Goal: Task Accomplishment & Management: Use online tool/utility

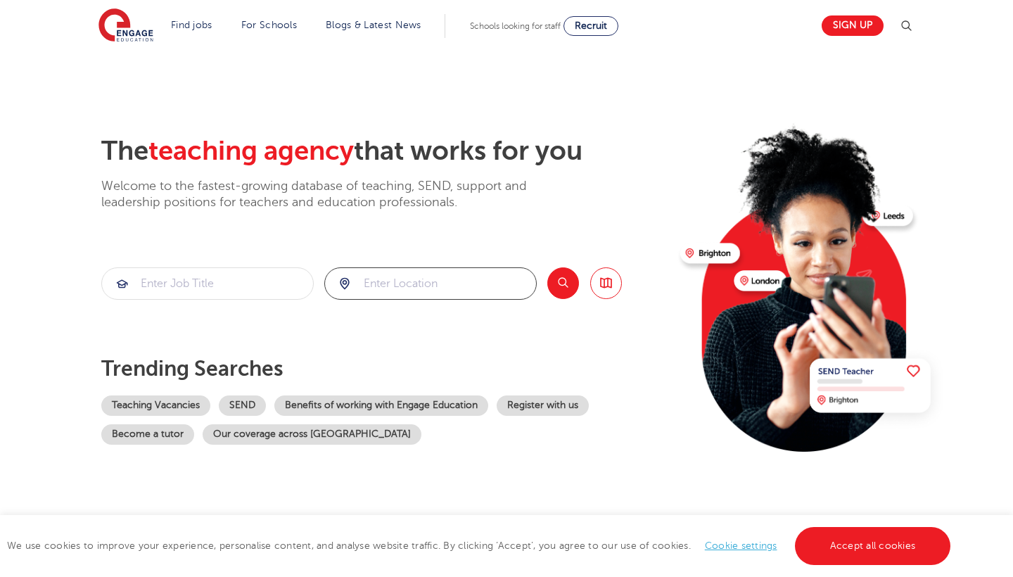
click at [410, 286] on input "search" at bounding box center [430, 283] width 211 height 31
click at [403, 324] on li "[GEOGRAPHIC_DATA]" at bounding box center [430, 324] width 201 height 28
type input "[GEOGRAPHIC_DATA]"
click at [568, 289] on button "Search" at bounding box center [563, 283] width 32 height 32
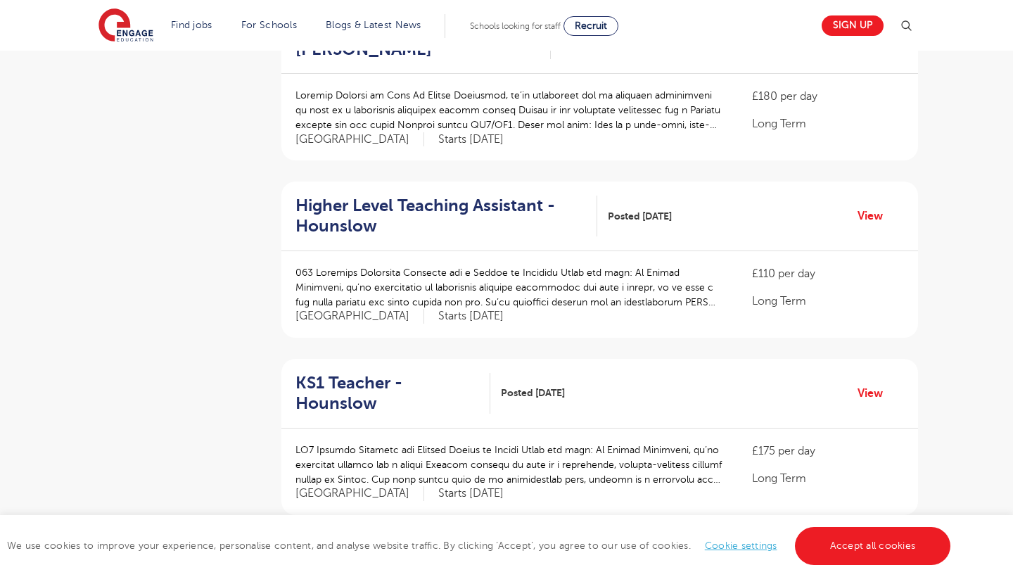
scroll to position [722, 0]
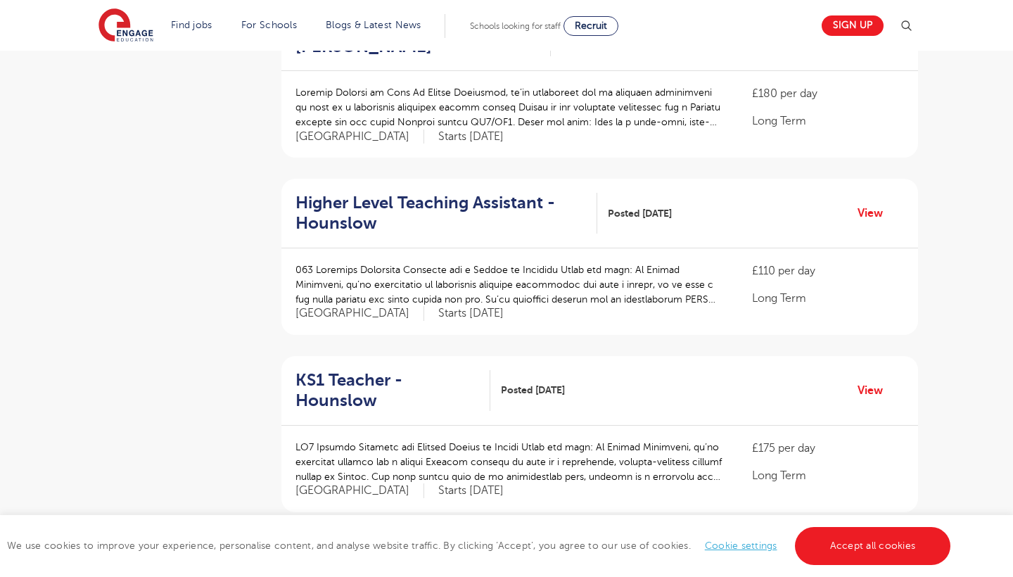
click at [522, 194] on h2 "Higher Level Teaching Assistant - Hounslow" at bounding box center [440, 213] width 291 height 41
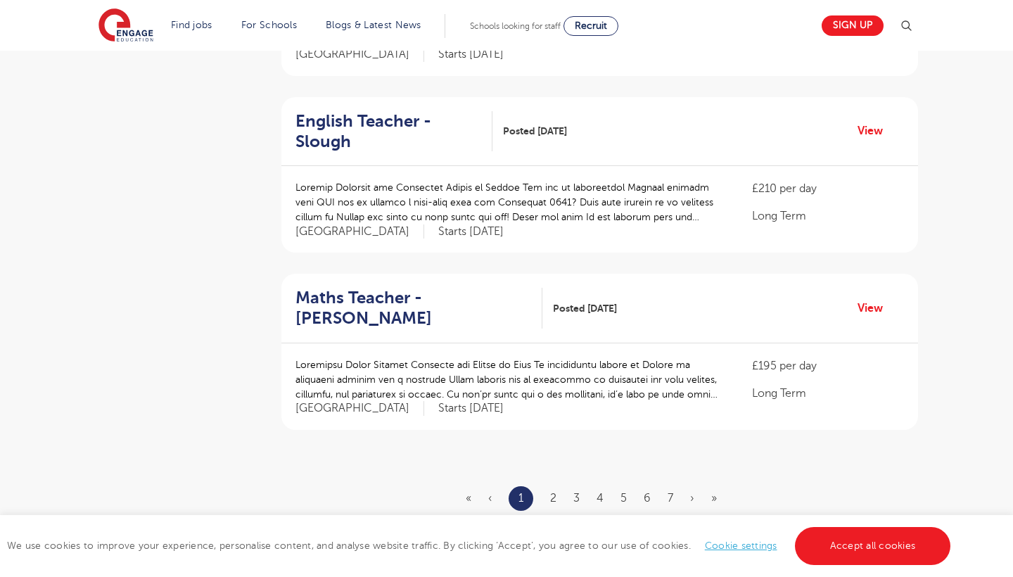
scroll to position [1561, 0]
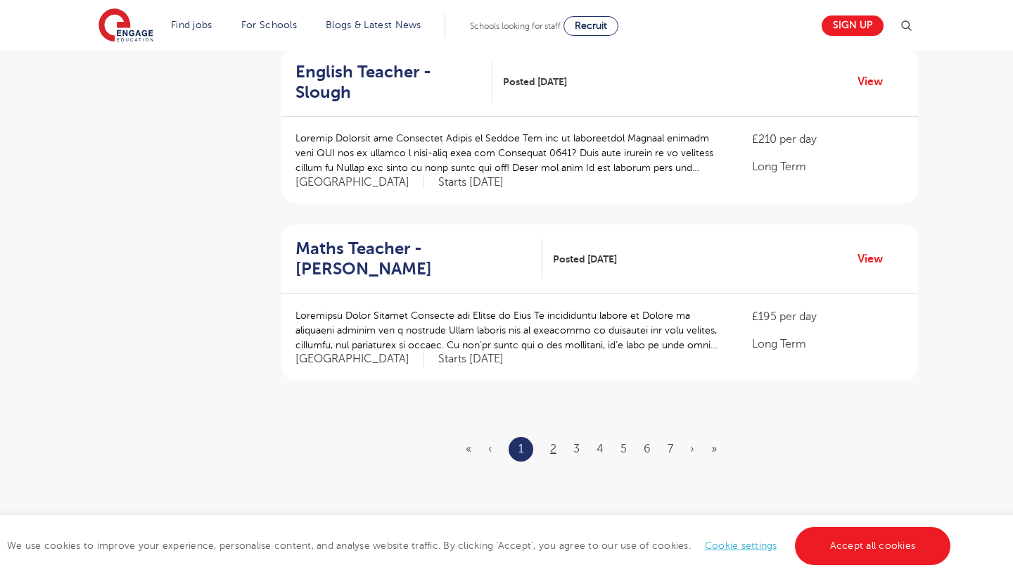
click at [552, 442] on link "2" at bounding box center [553, 448] width 6 height 13
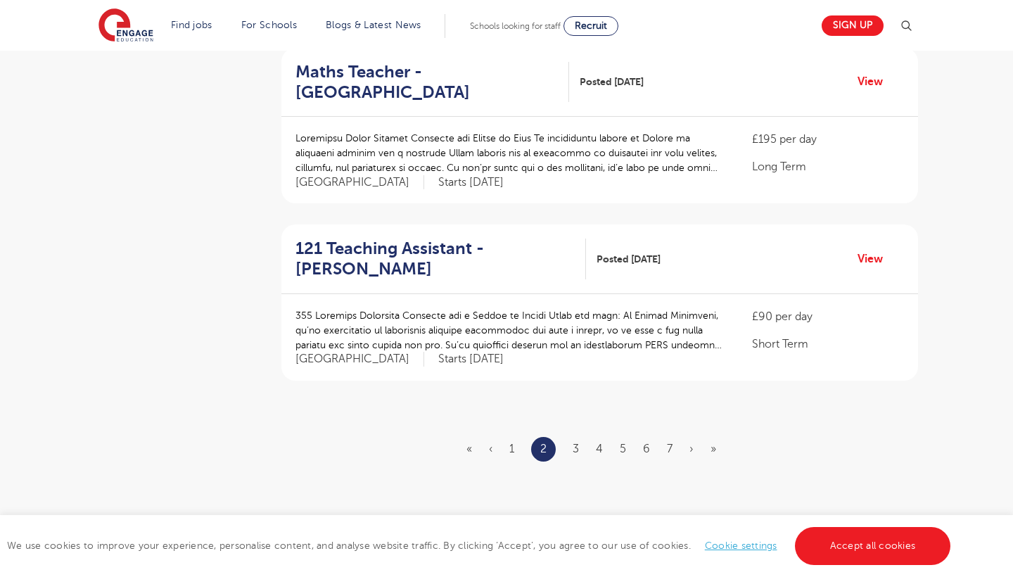
scroll to position [0, 0]
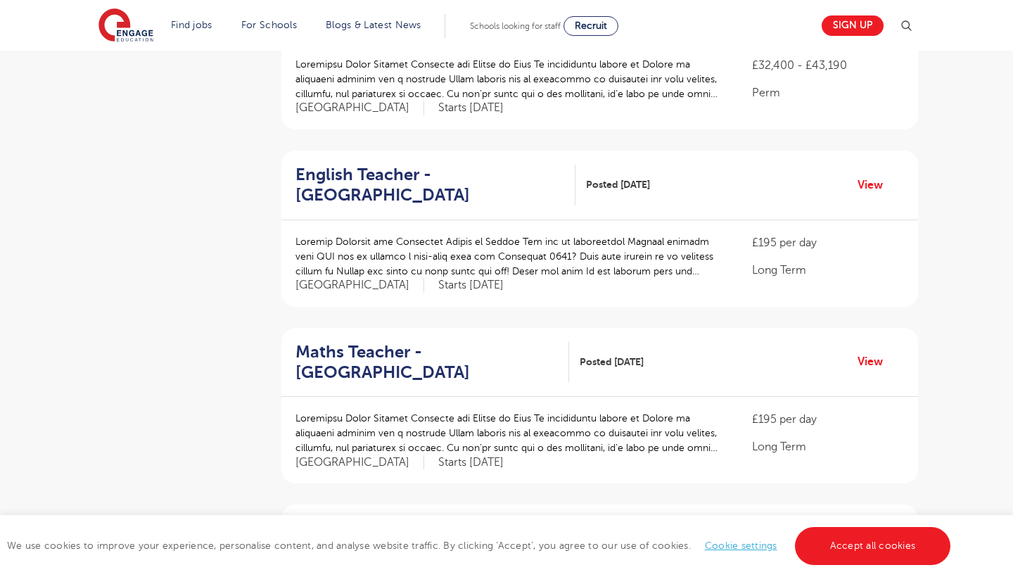
scroll to position [426, 0]
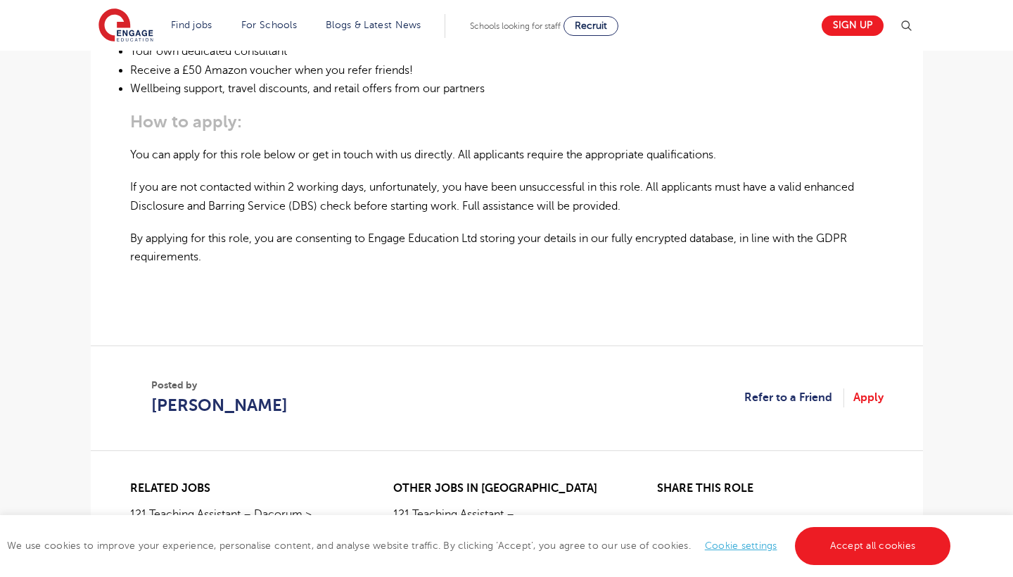
scroll to position [974, 0]
